Goal: Information Seeking & Learning: Learn about a topic

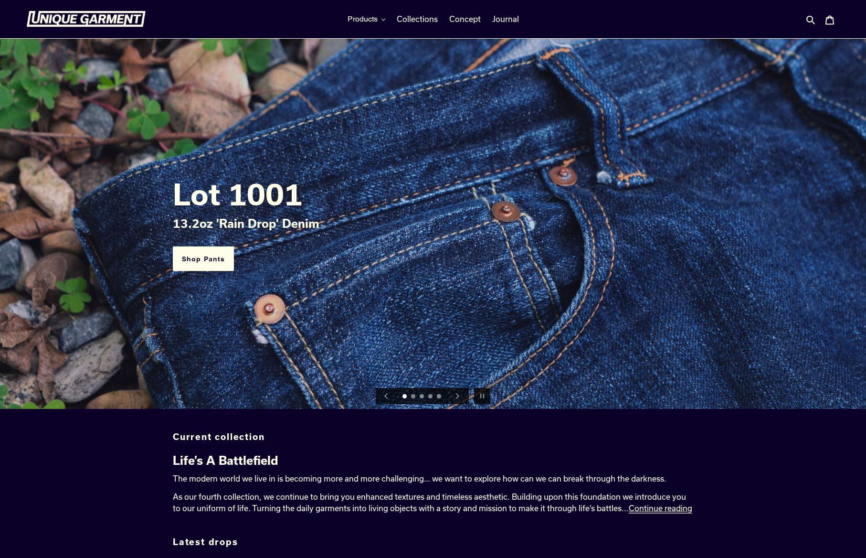
click at [460, 391] on button "Next slide" at bounding box center [457, 395] width 21 height 21
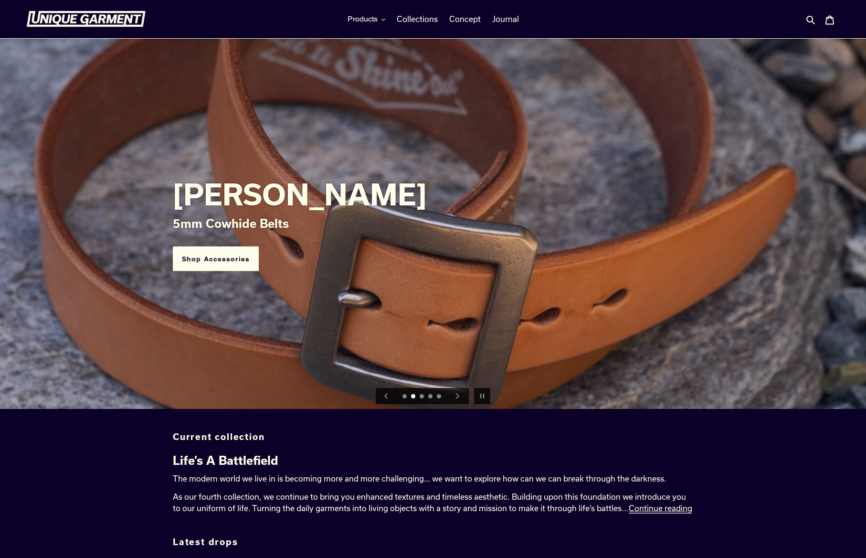
click at [460, 391] on button "Next slide" at bounding box center [457, 395] width 21 height 21
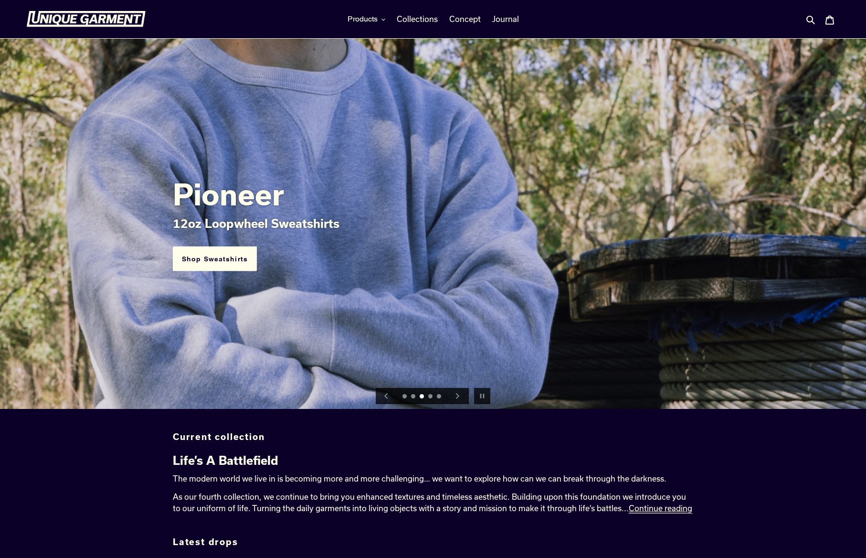
click at [460, 391] on button "Next slide" at bounding box center [457, 395] width 21 height 21
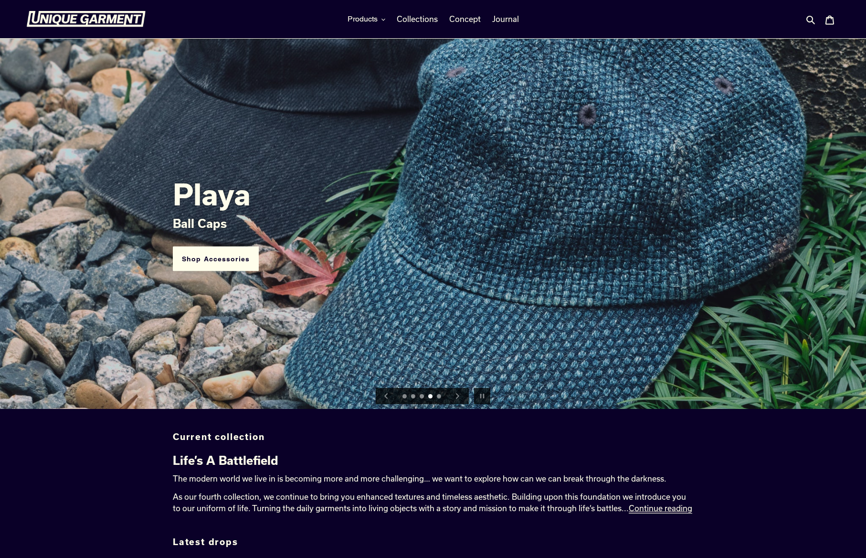
click at [460, 391] on button "Next slide" at bounding box center [457, 395] width 21 height 21
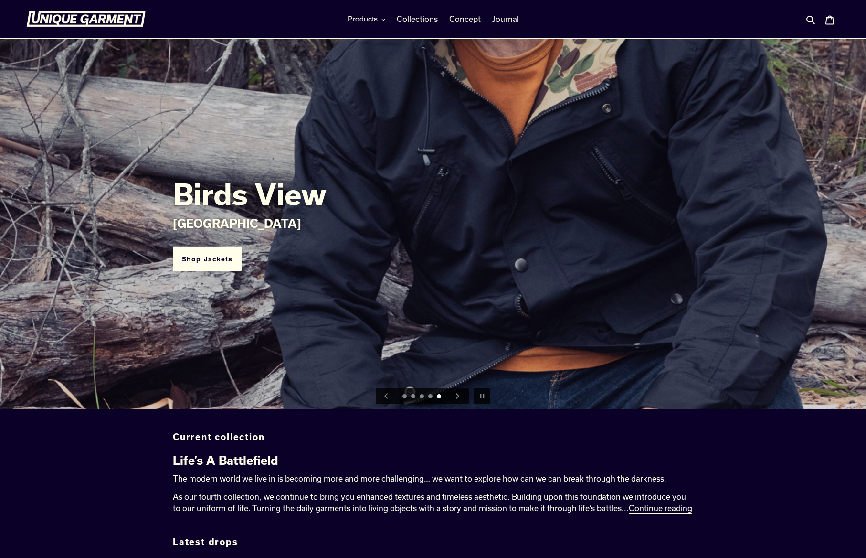
click at [460, 391] on button "Next slide" at bounding box center [457, 395] width 21 height 21
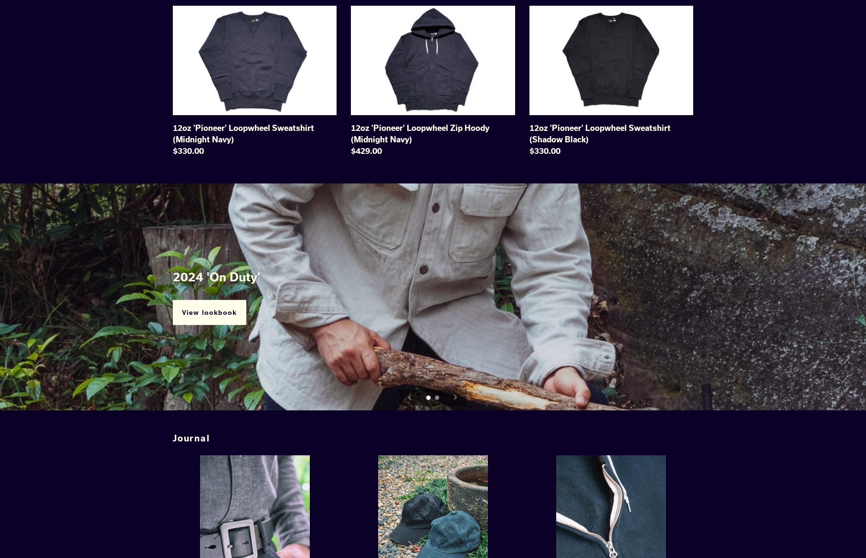
scroll to position [953, 0]
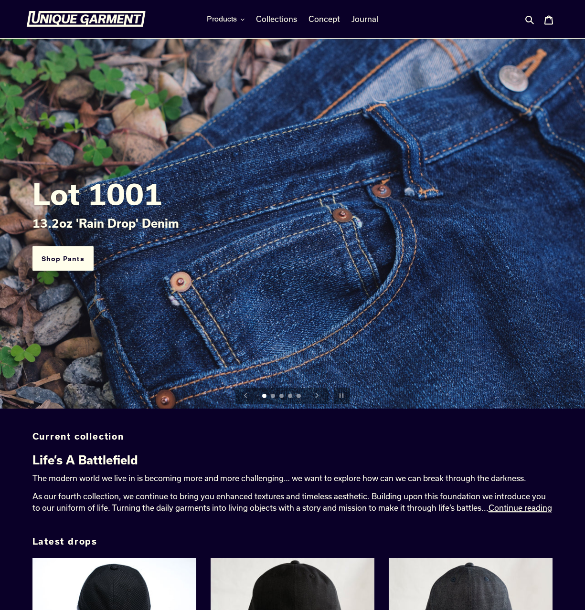
scroll to position [1269, 0]
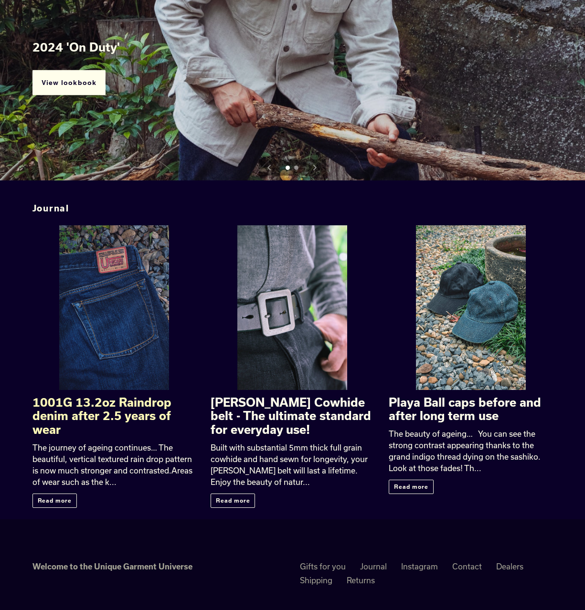
click at [120, 414] on h3 "1001G 13.2oz Raindrop denim after 2.5 years of wear" at bounding box center [114, 416] width 164 height 41
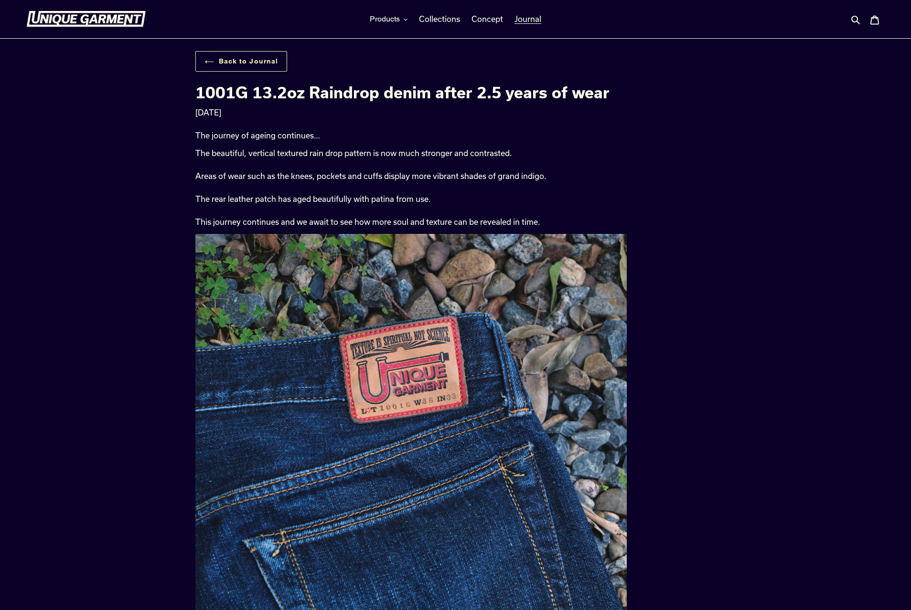
click at [212, 59] on link "Back to Journal" at bounding box center [241, 61] width 92 height 21
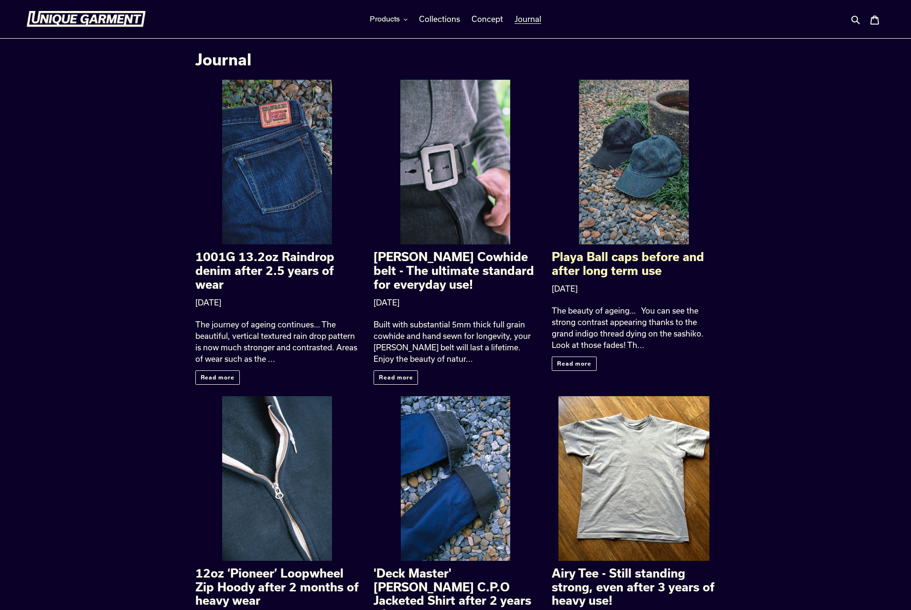
click at [610, 124] on div at bounding box center [634, 162] width 110 height 165
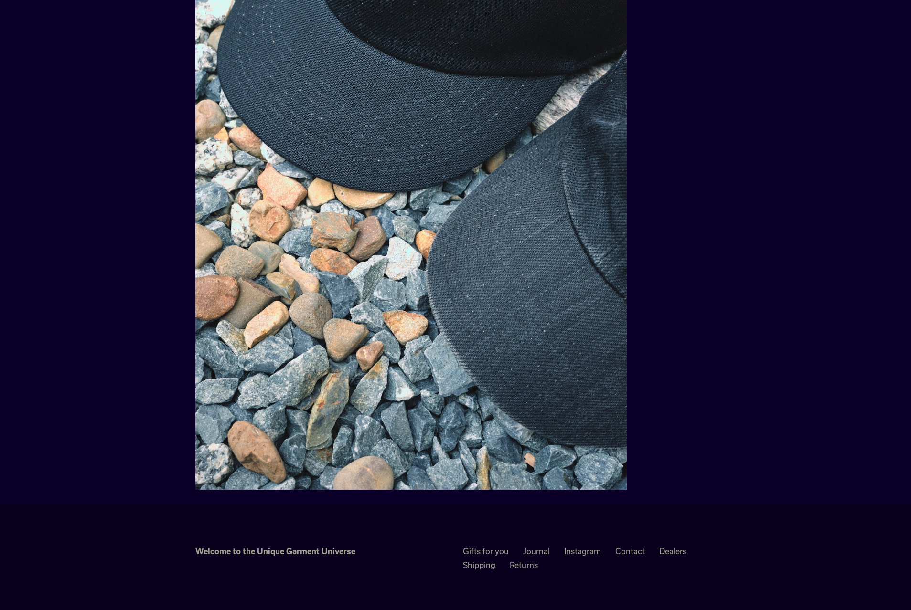
scroll to position [3006, 0]
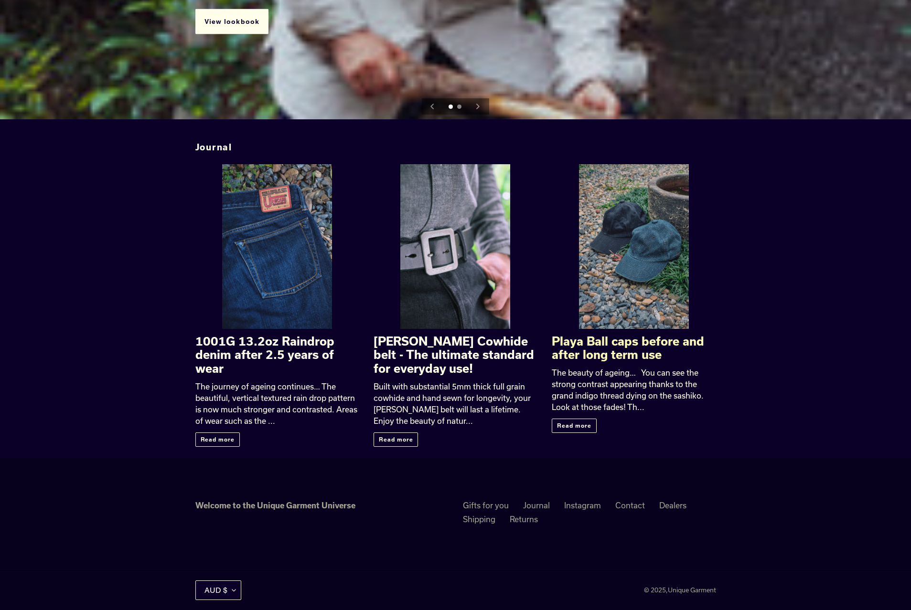
scroll to position [1342, 0]
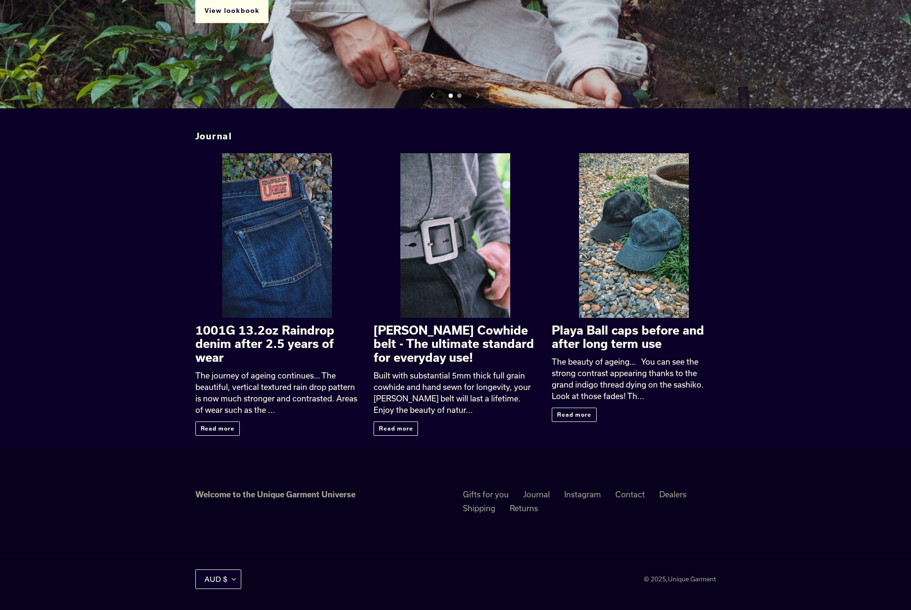
click at [557, 494] on li "Journal" at bounding box center [543, 496] width 41 height 14
click at [577, 492] on link "Instagram" at bounding box center [582, 495] width 37 height 10
